Goal: Use online tool/utility: Utilize a website feature to perform a specific function

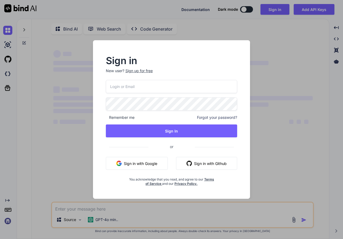
click at [137, 165] on button "Sign in with Google" at bounding box center [137, 163] width 62 height 13
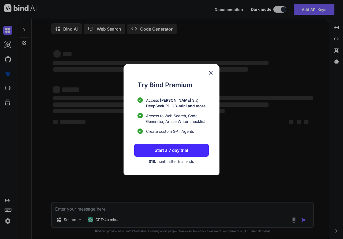
click at [210, 73] on img at bounding box center [211, 72] width 6 height 6
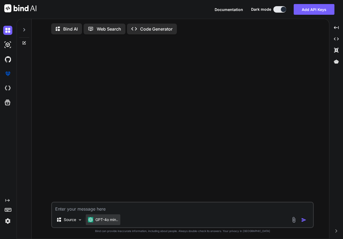
click at [101, 220] on p "GPT-4o min.." at bounding box center [106, 219] width 23 height 5
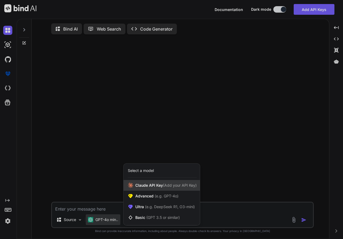
click at [132, 187] on icon at bounding box center [130, 184] width 5 height 5
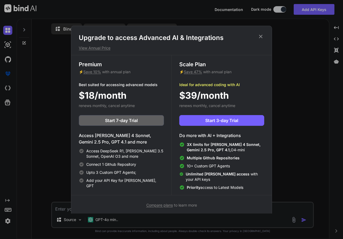
click at [262, 36] on icon at bounding box center [261, 36] width 6 height 6
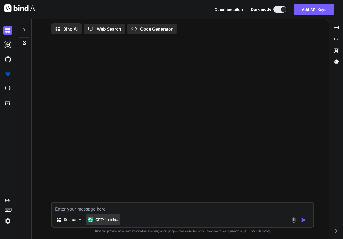
click at [108, 220] on p "GPT-4o min.." at bounding box center [106, 219] width 23 height 5
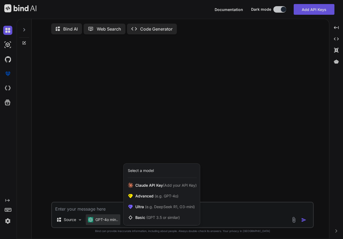
click at [101, 210] on div at bounding box center [171, 119] width 343 height 239
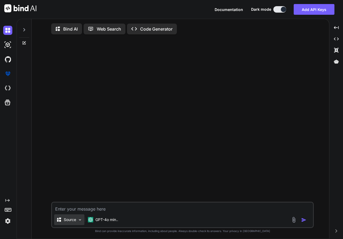
click at [80, 219] on img at bounding box center [80, 219] width 5 height 5
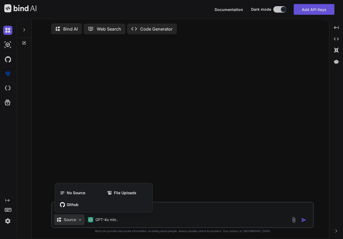
click at [181, 211] on div at bounding box center [171, 119] width 343 height 239
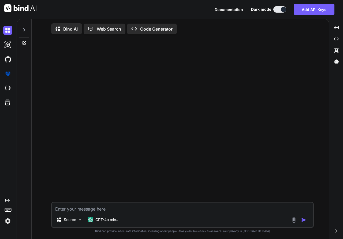
click at [154, 32] on p "Code Generator" at bounding box center [156, 29] width 32 height 6
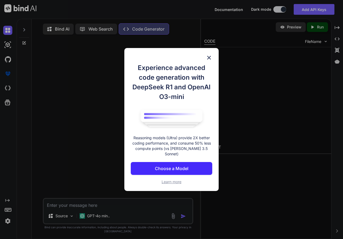
click at [206, 57] on img at bounding box center [209, 57] width 6 height 6
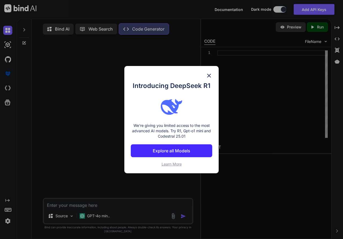
click at [206, 73] on img at bounding box center [209, 75] width 6 height 6
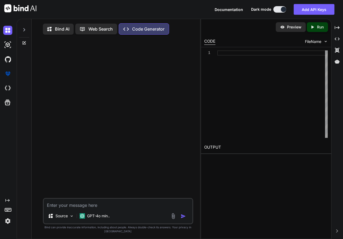
paste textarea "Create a html code of Pan African-china quiz that showcase collaborative effort…"
type textarea "x"
type textarea "Create a html code of Pan African-china quiz that showcase collaborative effort…"
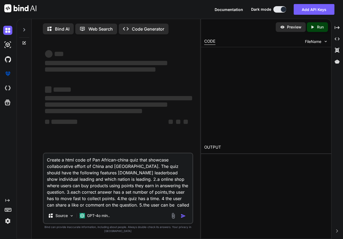
type textarea "x"
